Goal: Information Seeking & Learning: Learn about a topic

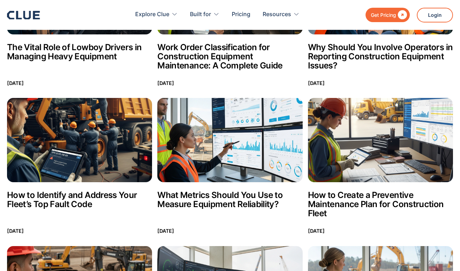
scroll to position [1129, 0]
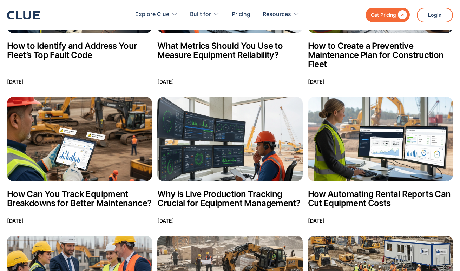
click at [227, 111] on img at bounding box center [229, 139] width 145 height 84
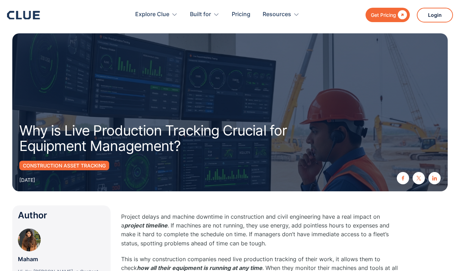
drag, startPoint x: 0, startPoint y: 0, endPoint x: 226, endPoint y: 110, distance: 251.5
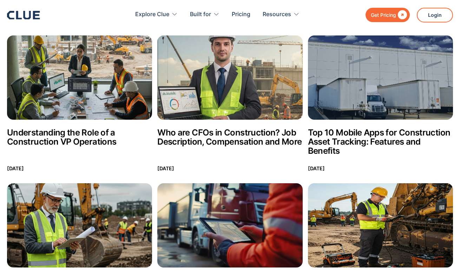
scroll to position [1902, 0]
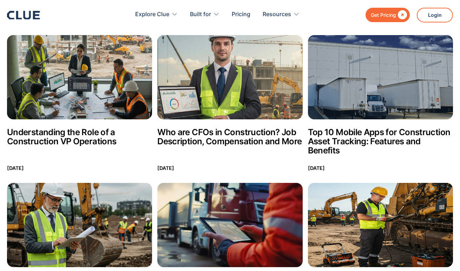
click at [244, 74] on img at bounding box center [229, 77] width 145 height 84
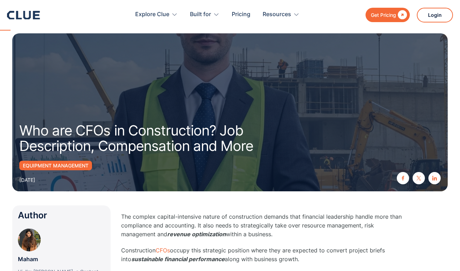
drag, startPoint x: 0, startPoint y: 0, endPoint x: 245, endPoint y: 74, distance: 256.0
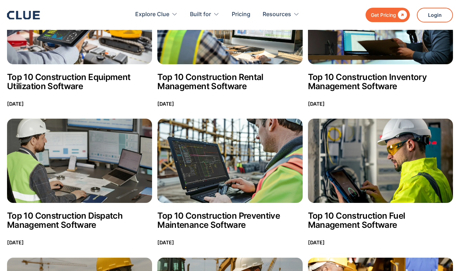
scroll to position [2386, 0]
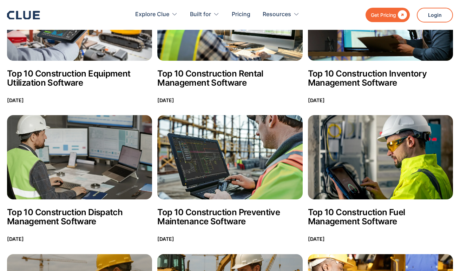
click at [233, 130] on img at bounding box center [229, 157] width 145 height 84
